Goal: Information Seeking & Learning: Learn about a topic

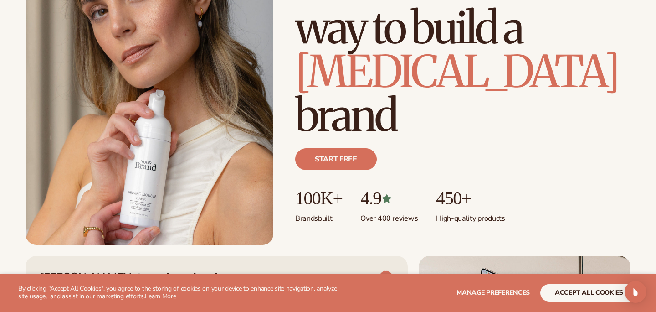
scroll to position [132, 0]
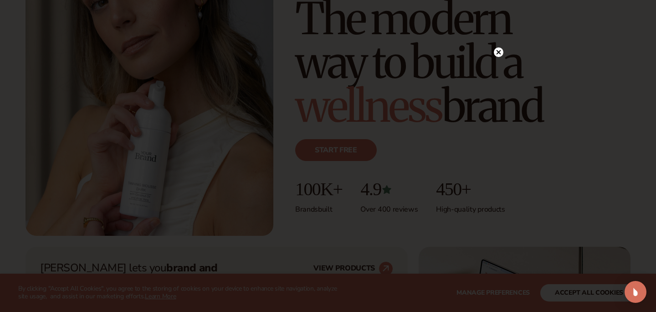
click at [501, 294] on div at bounding box center [328, 156] width 656 height 312
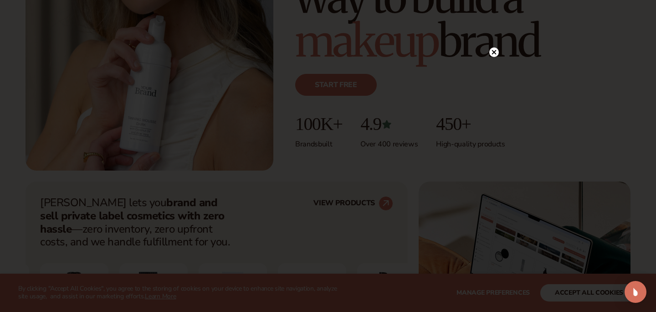
scroll to position [214, 0]
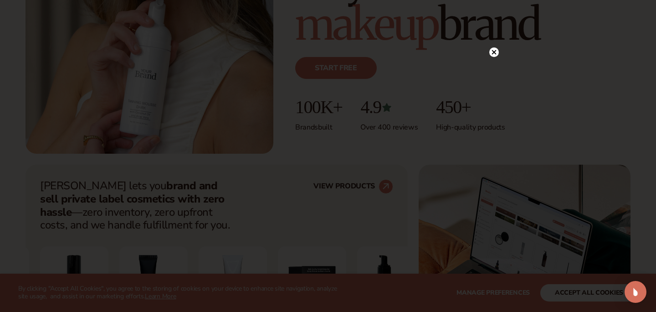
click at [495, 54] on icon at bounding box center [494, 52] width 5 height 5
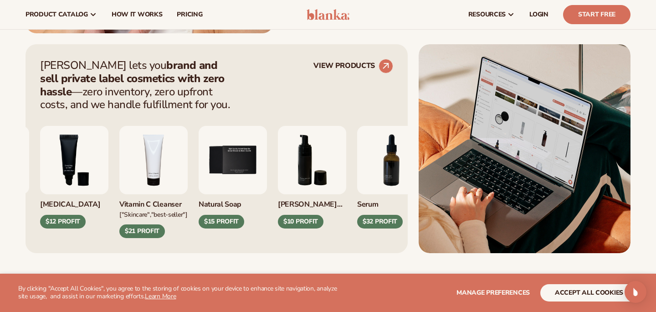
scroll to position [330, 0]
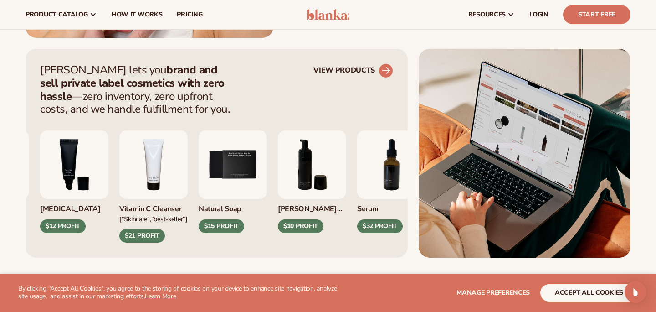
click at [384, 75] on circle at bounding box center [386, 71] width 20 height 20
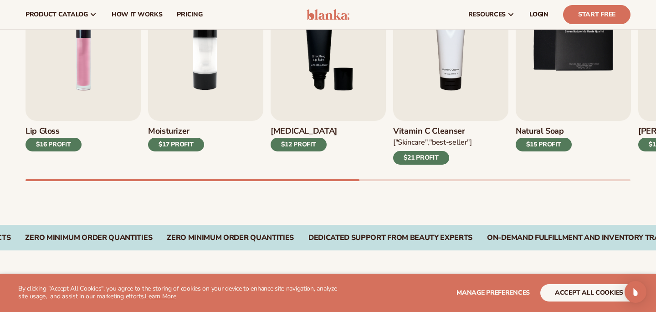
scroll to position [320, 0]
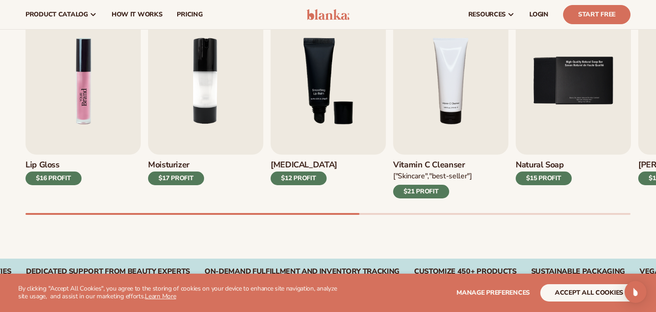
click at [46, 89] on img "1 / 9" at bounding box center [83, 80] width 115 height 147
click at [75, 86] on img "1 / 9" at bounding box center [83, 80] width 115 height 147
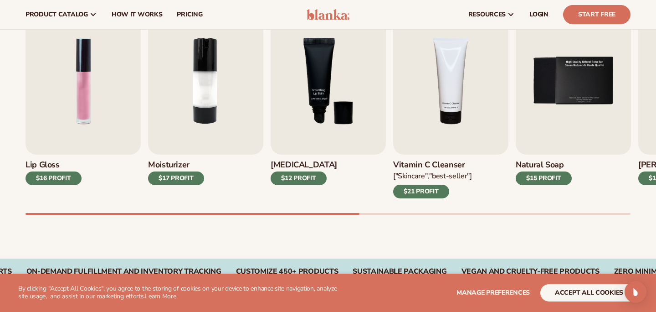
click at [71, 158] on div "Lip Gloss $16 PROFIT" at bounding box center [83, 176] width 115 height 44
click at [49, 177] on div "$16 PROFIT" at bounding box center [54, 178] width 56 height 14
click at [78, 180] on div "$16 PROFIT" at bounding box center [54, 178] width 56 height 14
click at [111, 85] on img "1 / 9" at bounding box center [83, 80] width 115 height 147
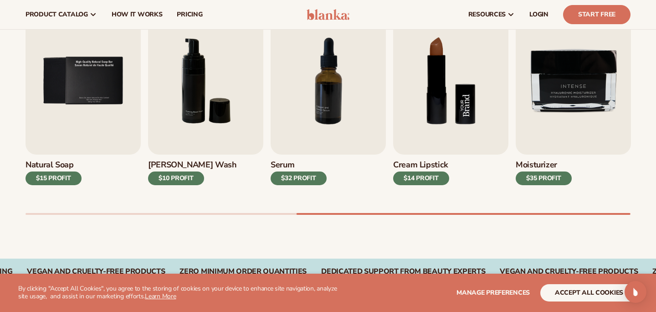
click at [472, 121] on img "8 / 9" at bounding box center [450, 80] width 115 height 147
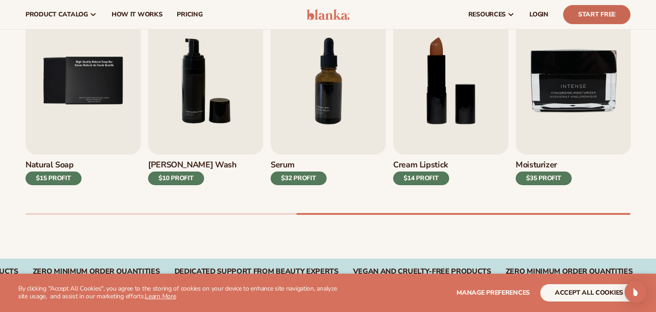
click at [612, 22] on link "Start Free" at bounding box center [596, 14] width 67 height 19
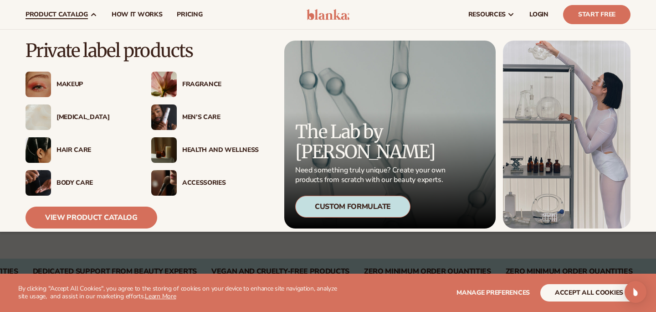
click at [73, 84] on div "Makeup" at bounding box center [95, 85] width 77 height 8
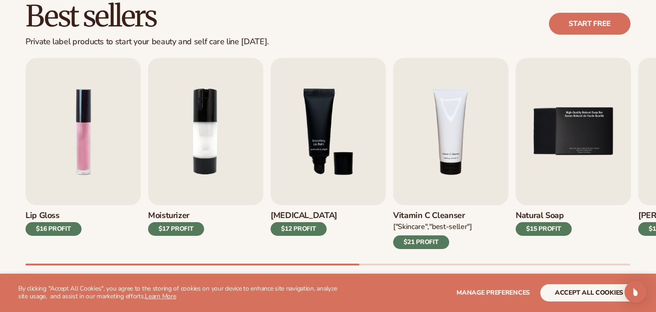
scroll to position [274, 0]
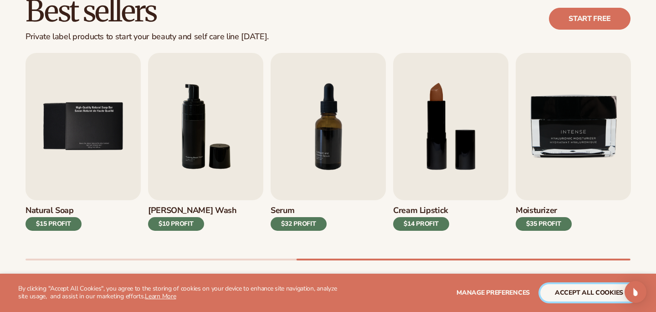
click at [559, 293] on button "accept all cookies" at bounding box center [589, 292] width 98 height 17
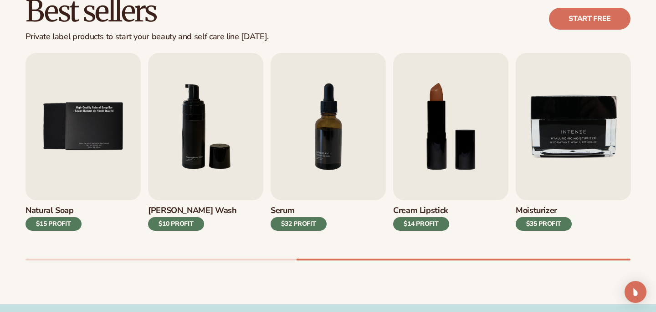
click at [561, 224] on div "$35 PROFIT" at bounding box center [544, 224] width 56 height 14
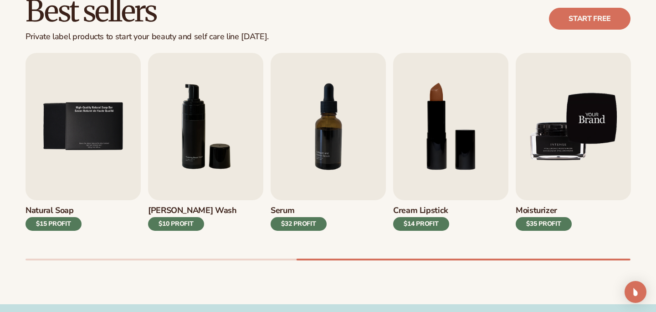
click at [561, 150] on img "9 / 9" at bounding box center [573, 126] width 115 height 147
click at [561, 152] on img "9 / 9" at bounding box center [573, 126] width 115 height 147
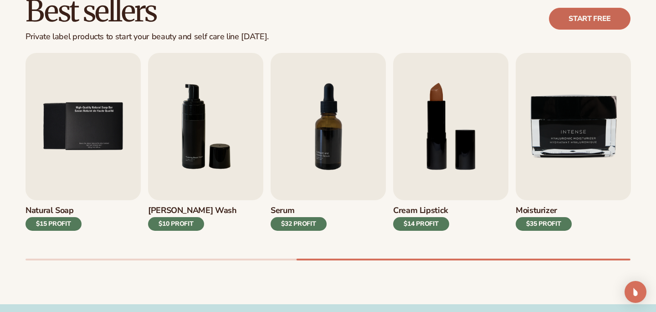
click at [607, 25] on link "Start free" at bounding box center [590, 19] width 82 height 22
